Goal: Transaction & Acquisition: Purchase product/service

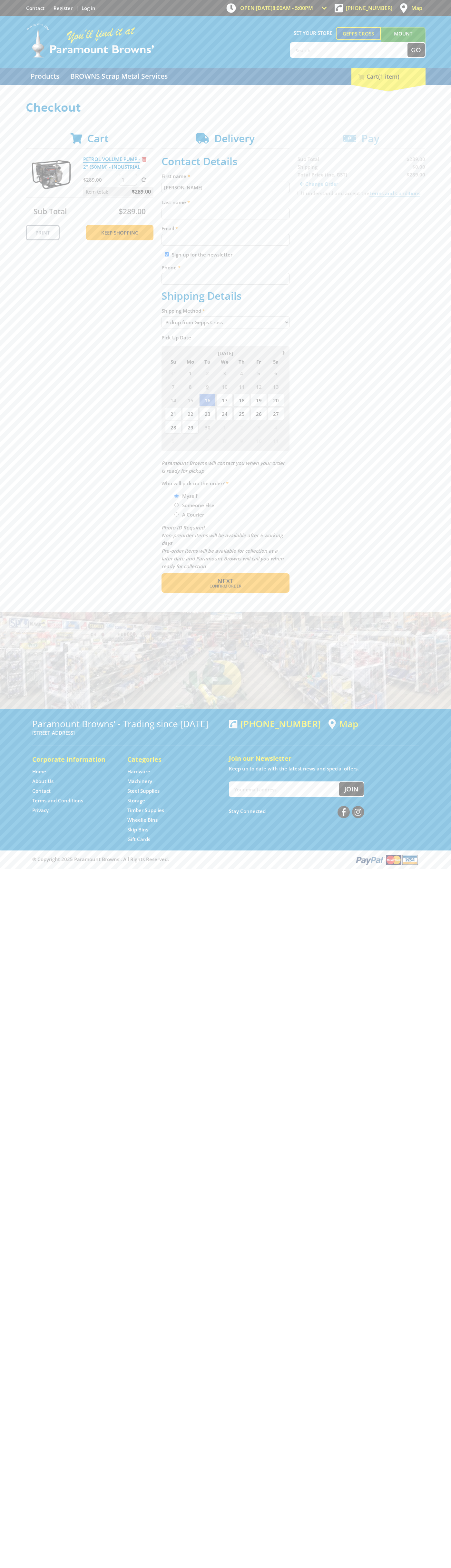
type input "[PERSON_NAME]"
type input "[EMAIL_ADDRESS][DOMAIN_NAME]"
type input "0293744000"
click at [225, 581] on span "Next" at bounding box center [225, 581] width 16 height 9
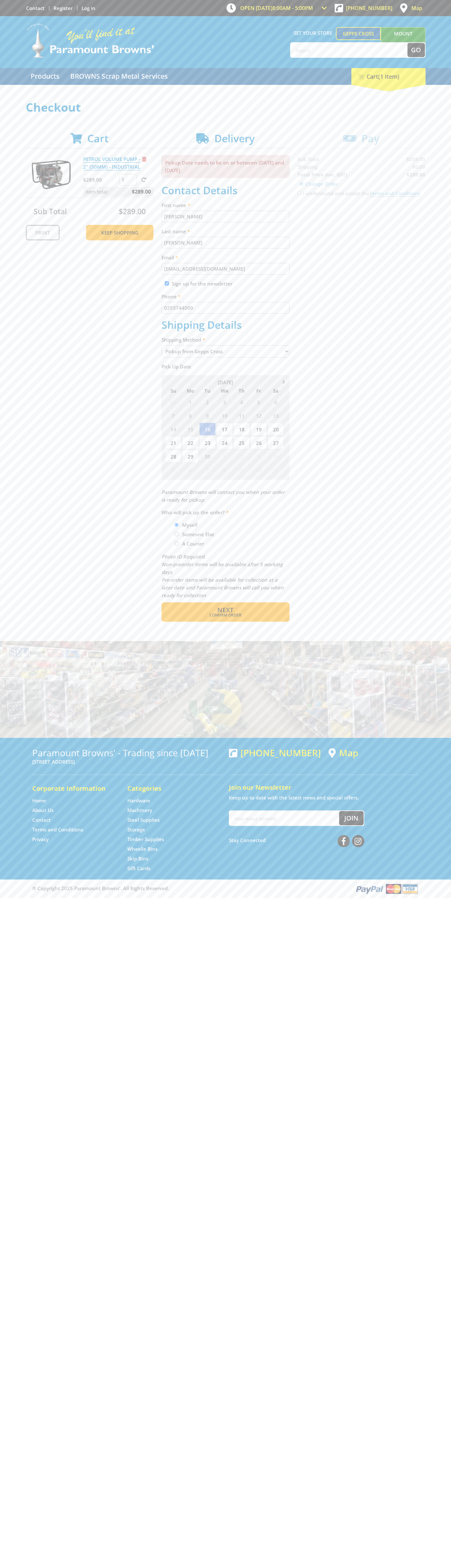
type input "[PERSON_NAME]"
click at [225, 615] on span "Confirm order" at bounding box center [225, 615] width 100 height 4
click at [225, 610] on span "Next" at bounding box center [225, 610] width 16 height 9
